Goal: Information Seeking & Learning: Learn about a topic

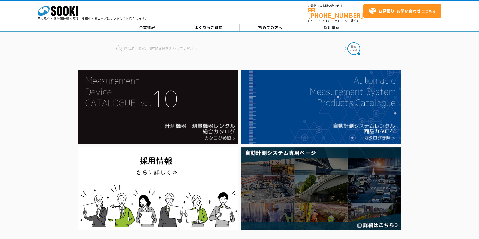
click at [171, 46] on input "text" at bounding box center [230, 49] width 229 height 8
type input "カーデル"
click at [353, 43] on img at bounding box center [353, 48] width 13 height 13
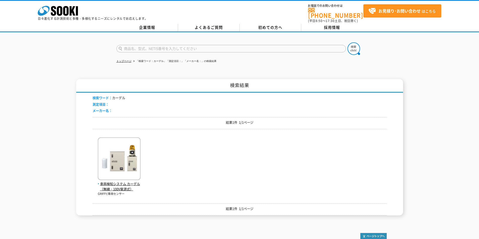
click at [200, 170] on div "車両検知システム カーデル（無線・100V電源式） GRIFFY/車両センサー" at bounding box center [239, 164] width 294 height 63
click at [90, 165] on div "検索結果 検索ワード： カーデル 測定項目： メーカー名： 結果1件 1/1ページ 車両検知システム カーデル（無線・100V電源式） GRIFFY/車両セン…" at bounding box center [239, 147] width 327 height 137
click at [113, 158] on img at bounding box center [119, 160] width 43 height 44
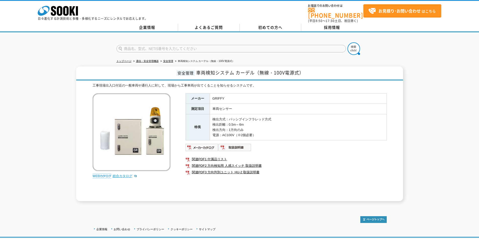
click at [123, 174] on link "総合カタログ" at bounding box center [125, 176] width 25 height 4
click at [203, 144] on img at bounding box center [201, 148] width 33 height 8
click at [158, 48] on input "text" at bounding box center [230, 49] width 229 height 8
type input "カークル"
click at [352, 47] on img at bounding box center [353, 48] width 13 height 13
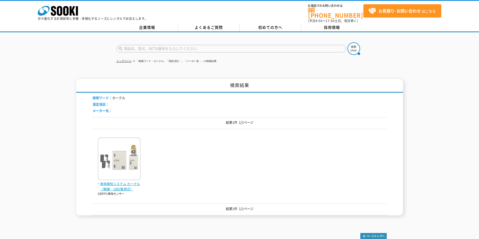
click at [124, 147] on img at bounding box center [119, 160] width 43 height 44
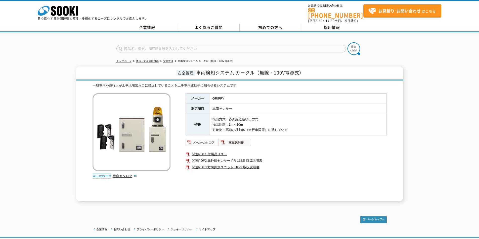
click at [205, 139] on img at bounding box center [201, 143] width 33 height 8
click at [362, 140] on ul at bounding box center [285, 143] width 201 height 8
